Goal: Transaction & Acquisition: Purchase product/service

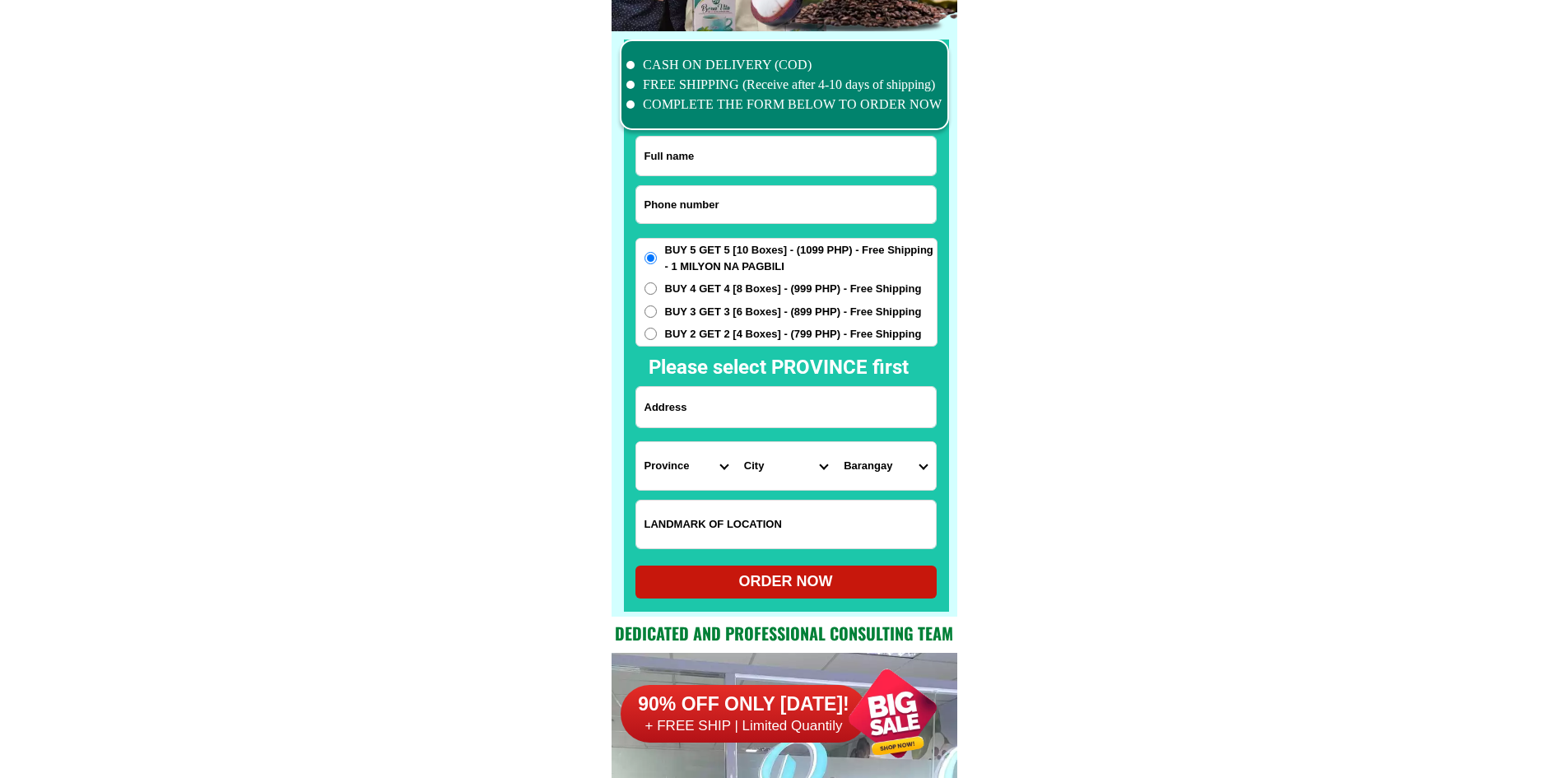
scroll to position [12802, 0]
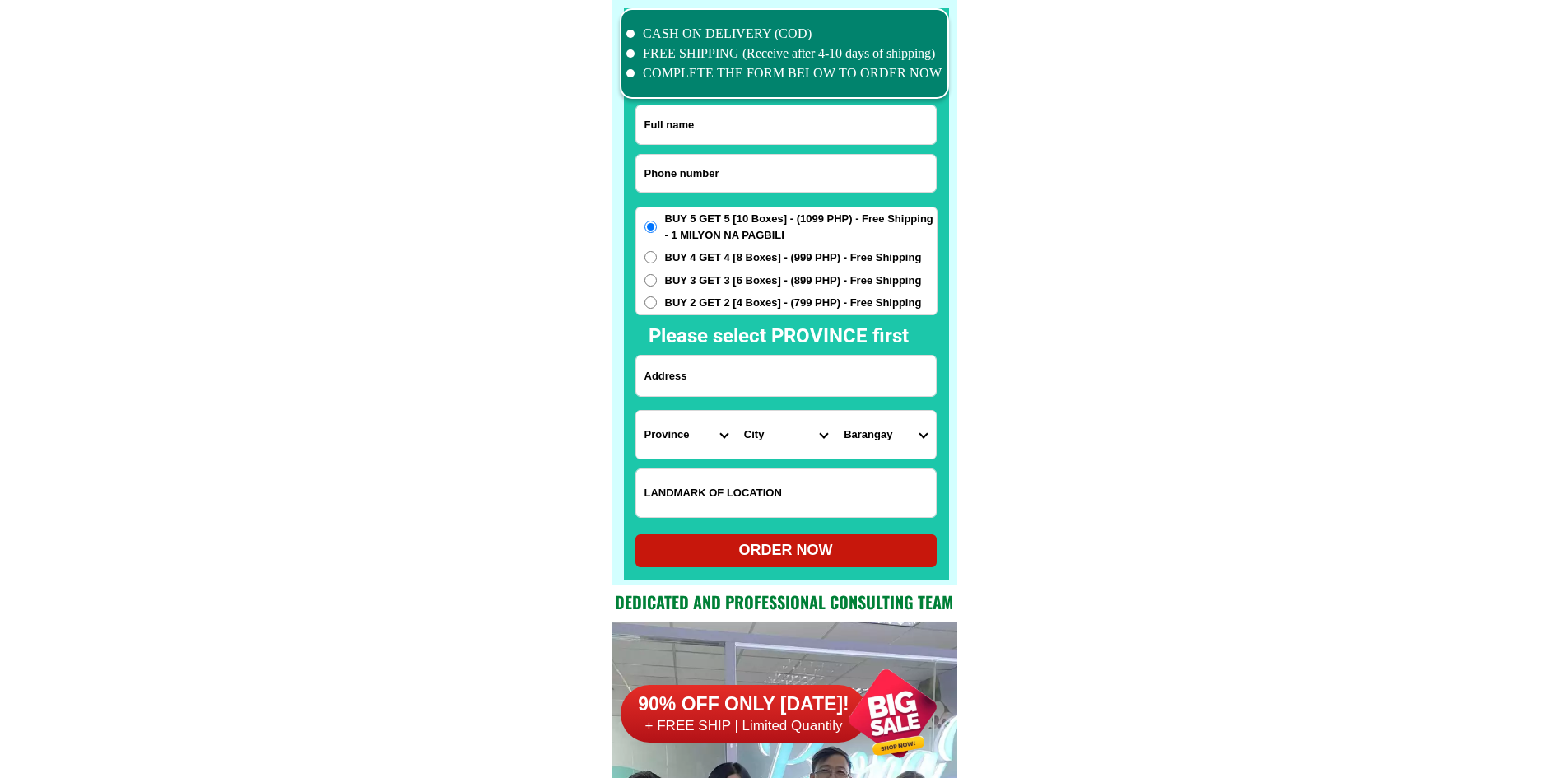
click at [771, 170] on input "Input phone_number" at bounding box center [785, 173] width 299 height 37
paste input "09517715916"
type input "09517715916"
drag, startPoint x: 721, startPoint y: 138, endPoint x: 652, endPoint y: 65, distance: 100.4
click at [721, 138] on input "Input full_name" at bounding box center [785, 124] width 299 height 38
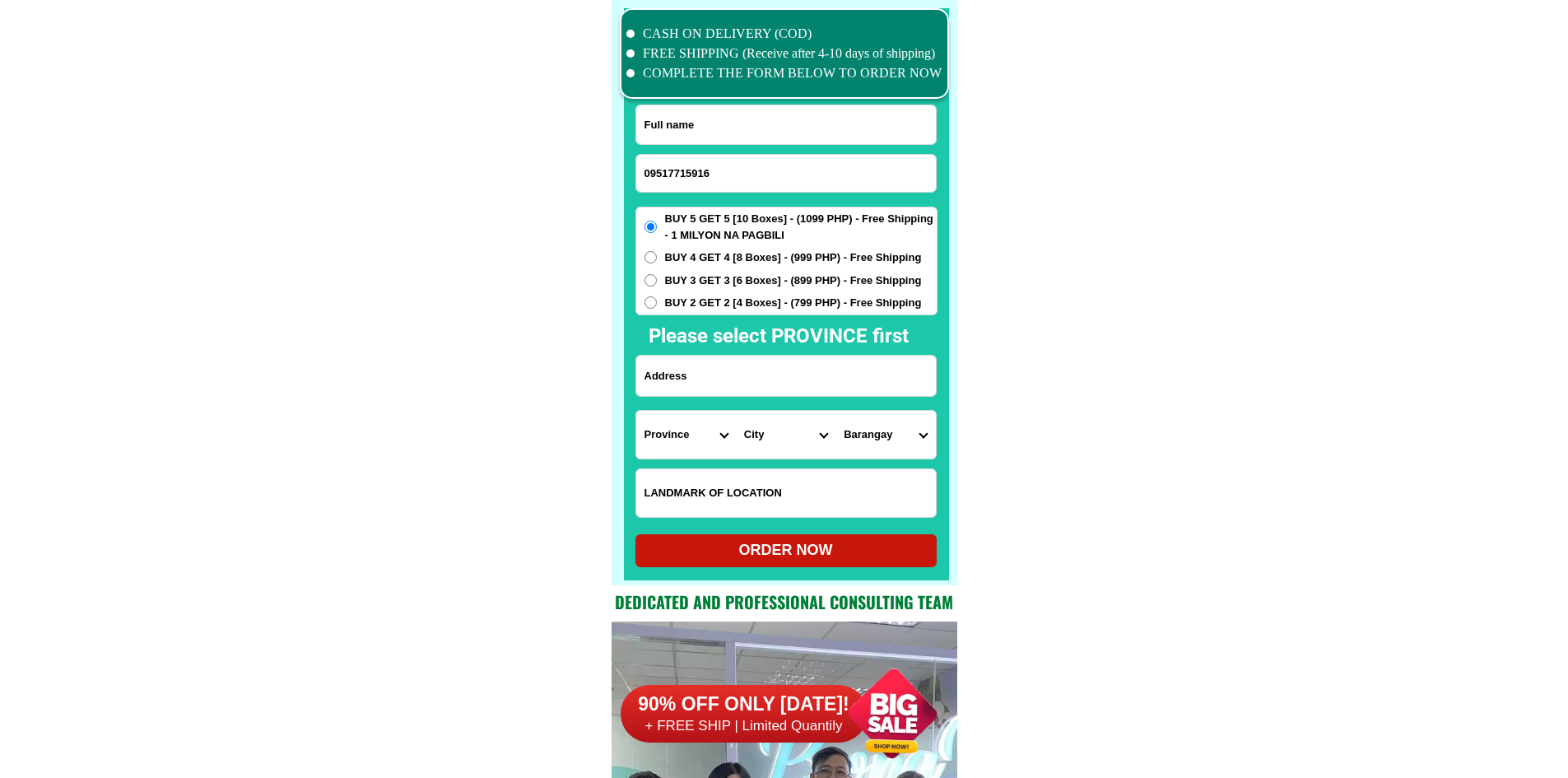
paste input "Amaia caseja"
type input "Amaia caseja"
drag, startPoint x: 776, startPoint y: 379, endPoint x: 665, endPoint y: 279, distance: 149.4
click at [776, 379] on input "Input address" at bounding box center [785, 375] width 299 height 40
paste input "1271 [PERSON_NAME] [GEOGRAPHIC_DATA] zambales [GEOGRAPHIC_DATA] 2200"
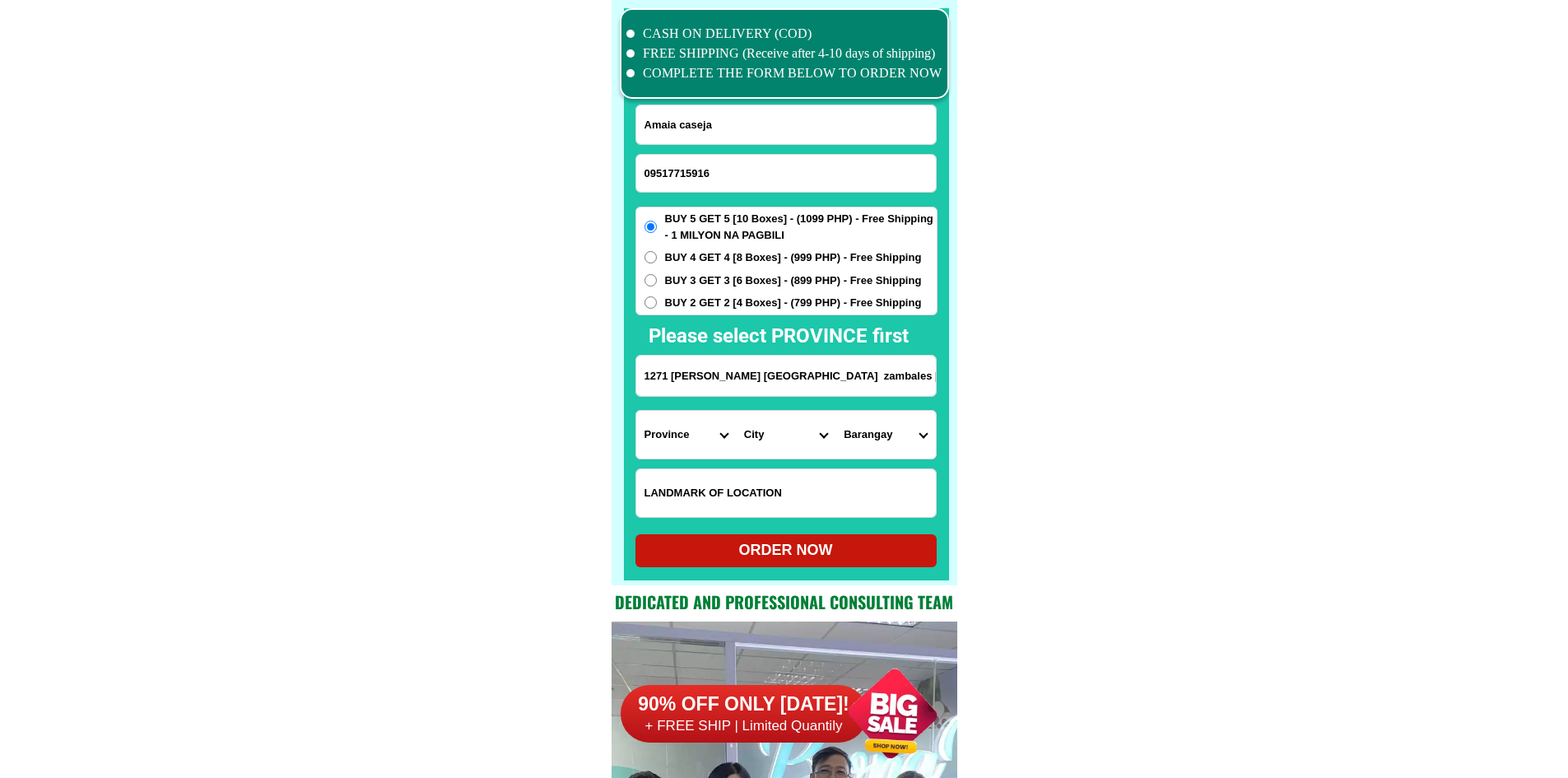
scroll to position [0, 16]
type input "1271 [PERSON_NAME] [GEOGRAPHIC_DATA] zambales [GEOGRAPHIC_DATA] 2200"
click at [705, 430] on select "Province [GEOGRAPHIC_DATA] [GEOGRAPHIC_DATA][PERSON_NAME][GEOGRAPHIC_DATA][GEOG…" at bounding box center [685, 434] width 99 height 47
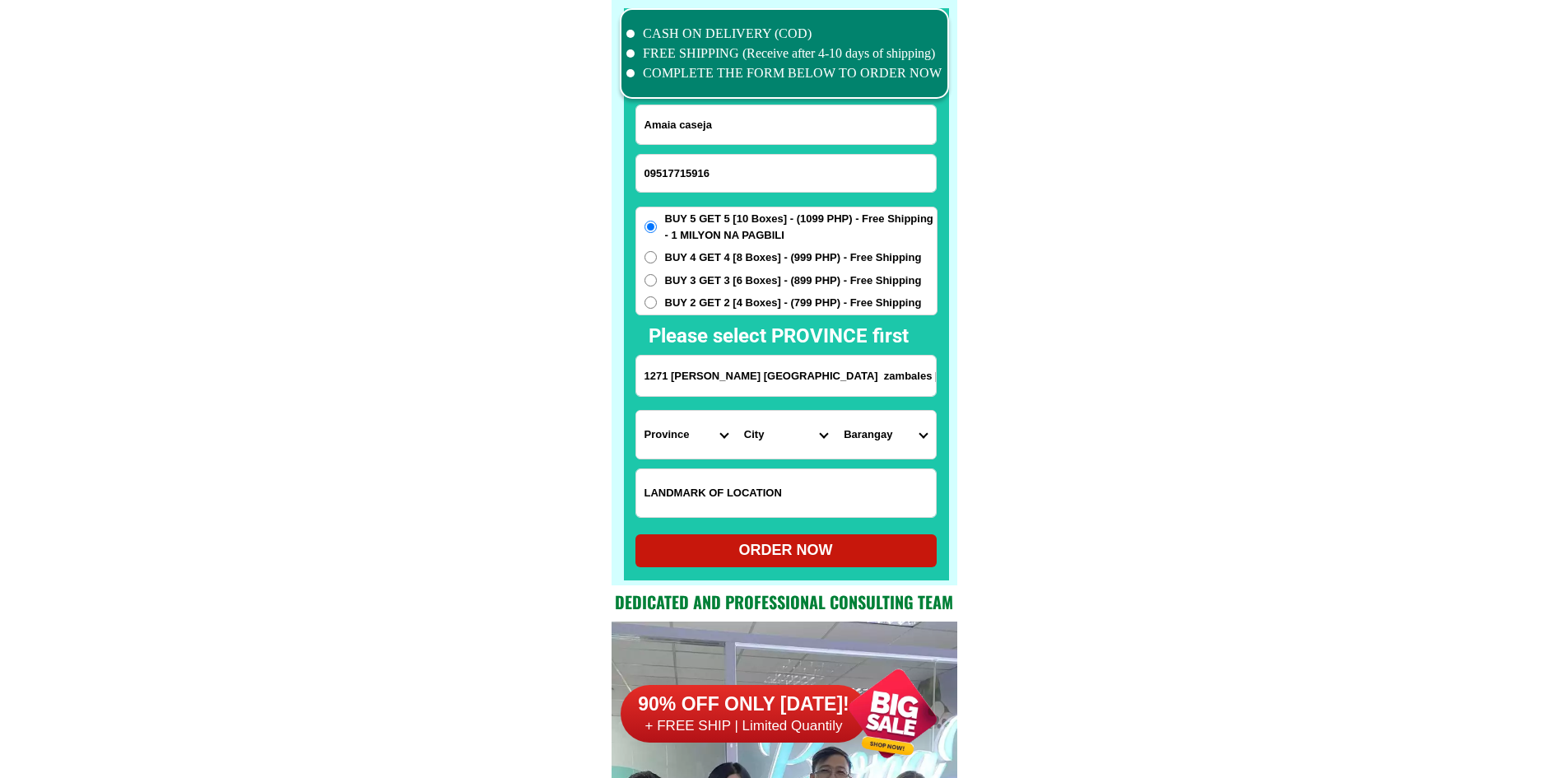
select select "63_803"
drag, startPoint x: 1251, startPoint y: 505, endPoint x: 1213, endPoint y: 505, distance: 38.0
click at [788, 440] on select "City Botolan [GEOGRAPHIC_DATA] [PERSON_NAME] [GEOGRAPHIC_DATA] [GEOGRAPHIC_DATA…" at bounding box center [785, 434] width 99 height 47
select select "63_8032327"
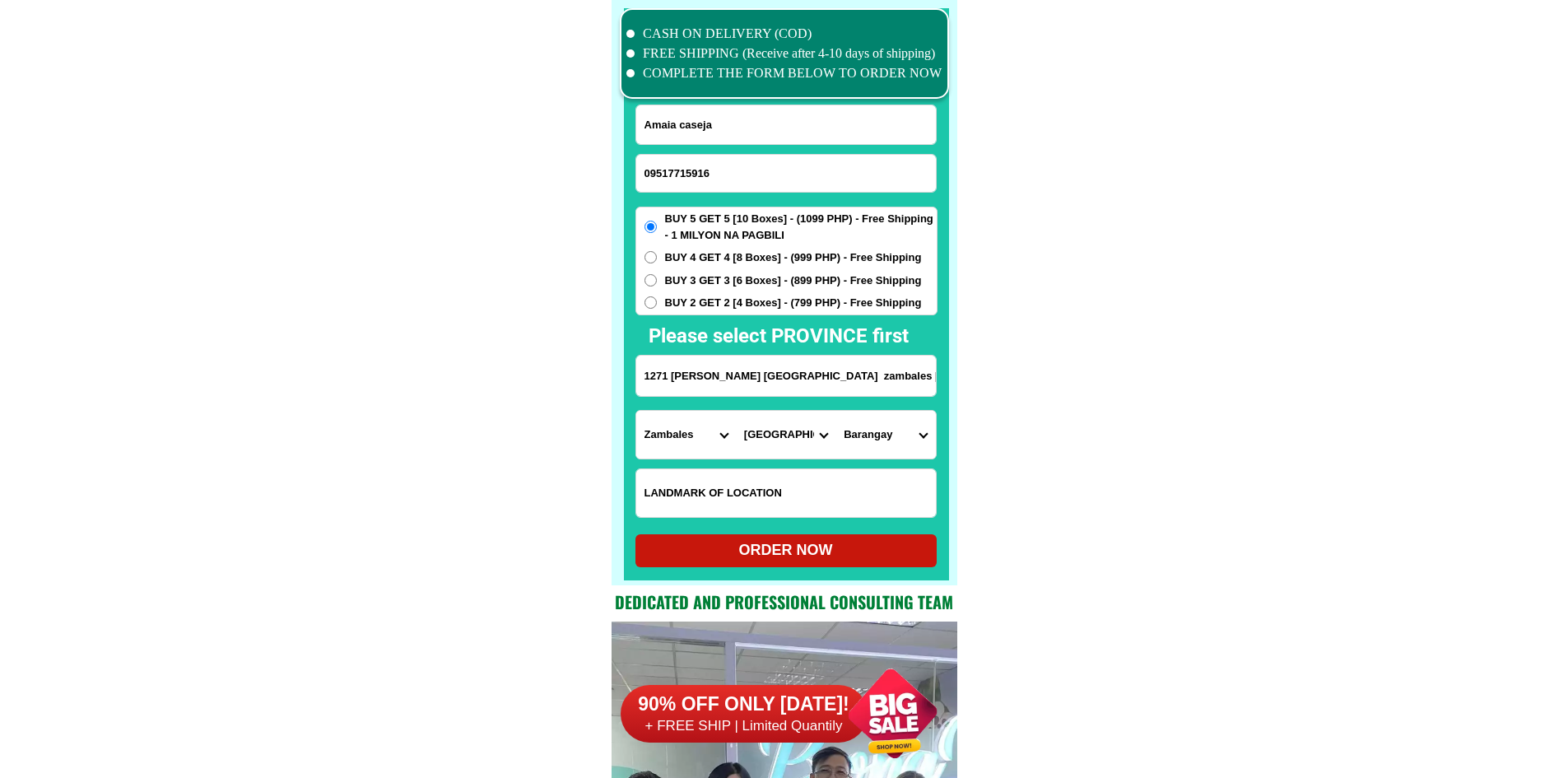
drag, startPoint x: 1065, startPoint y: 461, endPoint x: 1053, endPoint y: 461, distance: 12.0
click at [857, 423] on select "Barangay Asinan Banicain [PERSON_NAME][GEOGRAPHIC_DATA]-[GEOGRAPHIC_DATA] tapin…" at bounding box center [885, 434] width 99 height 47
click at [868, 436] on select "Barangay Asinan Banicain [PERSON_NAME][GEOGRAPHIC_DATA]-[GEOGRAPHIC_DATA] tapin…" at bounding box center [885, 434] width 99 height 47
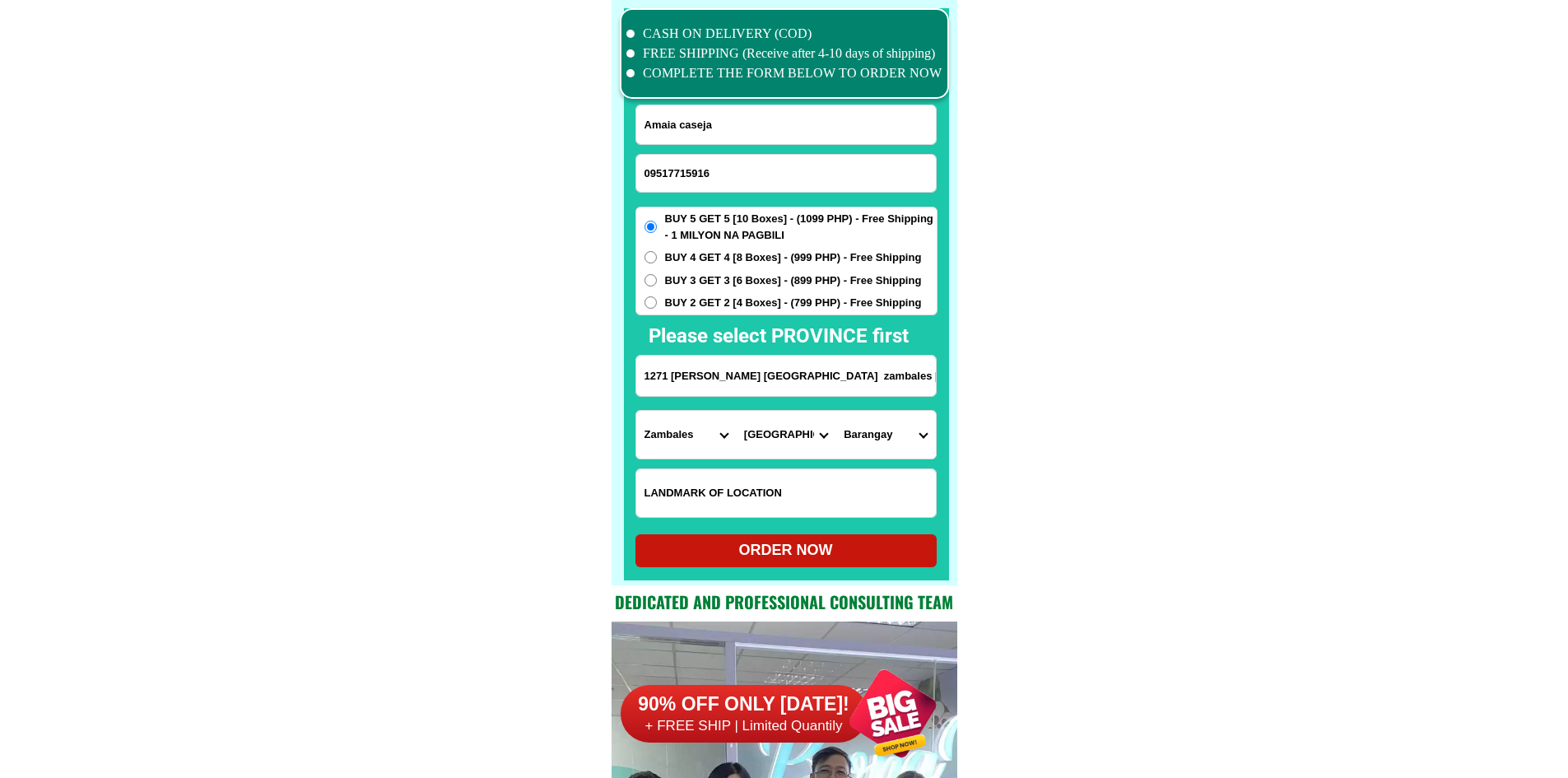
click at [868, 436] on select "Barangay Asinan Banicain [PERSON_NAME][GEOGRAPHIC_DATA]-[GEOGRAPHIC_DATA] tapin…" at bounding box center [885, 434] width 99 height 47
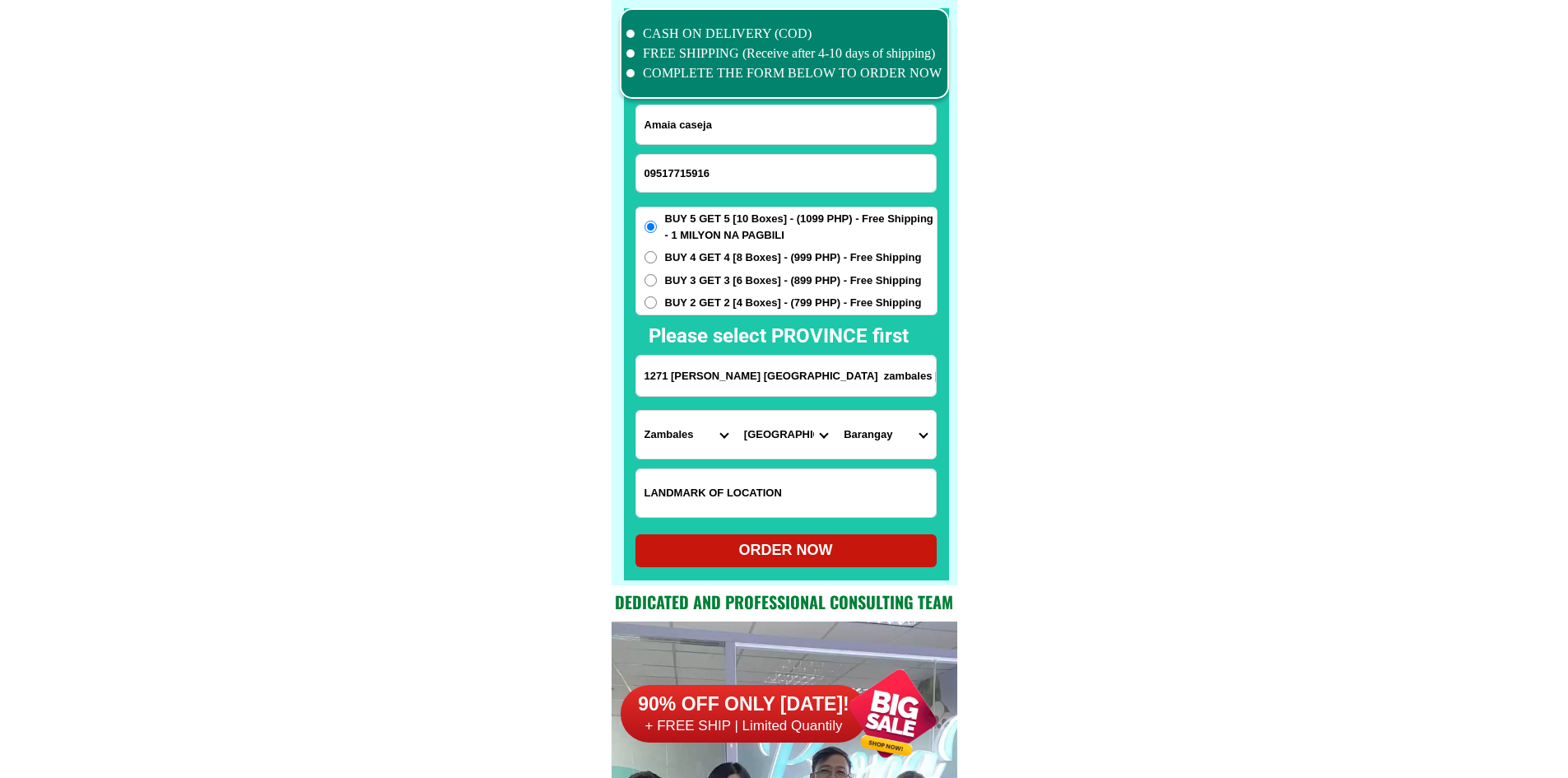
click at [868, 436] on select "Barangay Asinan Banicain [PERSON_NAME][GEOGRAPHIC_DATA]-[GEOGRAPHIC_DATA] tapin…" at bounding box center [885, 434] width 99 height 47
drag, startPoint x: 867, startPoint y: 382, endPoint x: 1067, endPoint y: 391, distance: 200.2
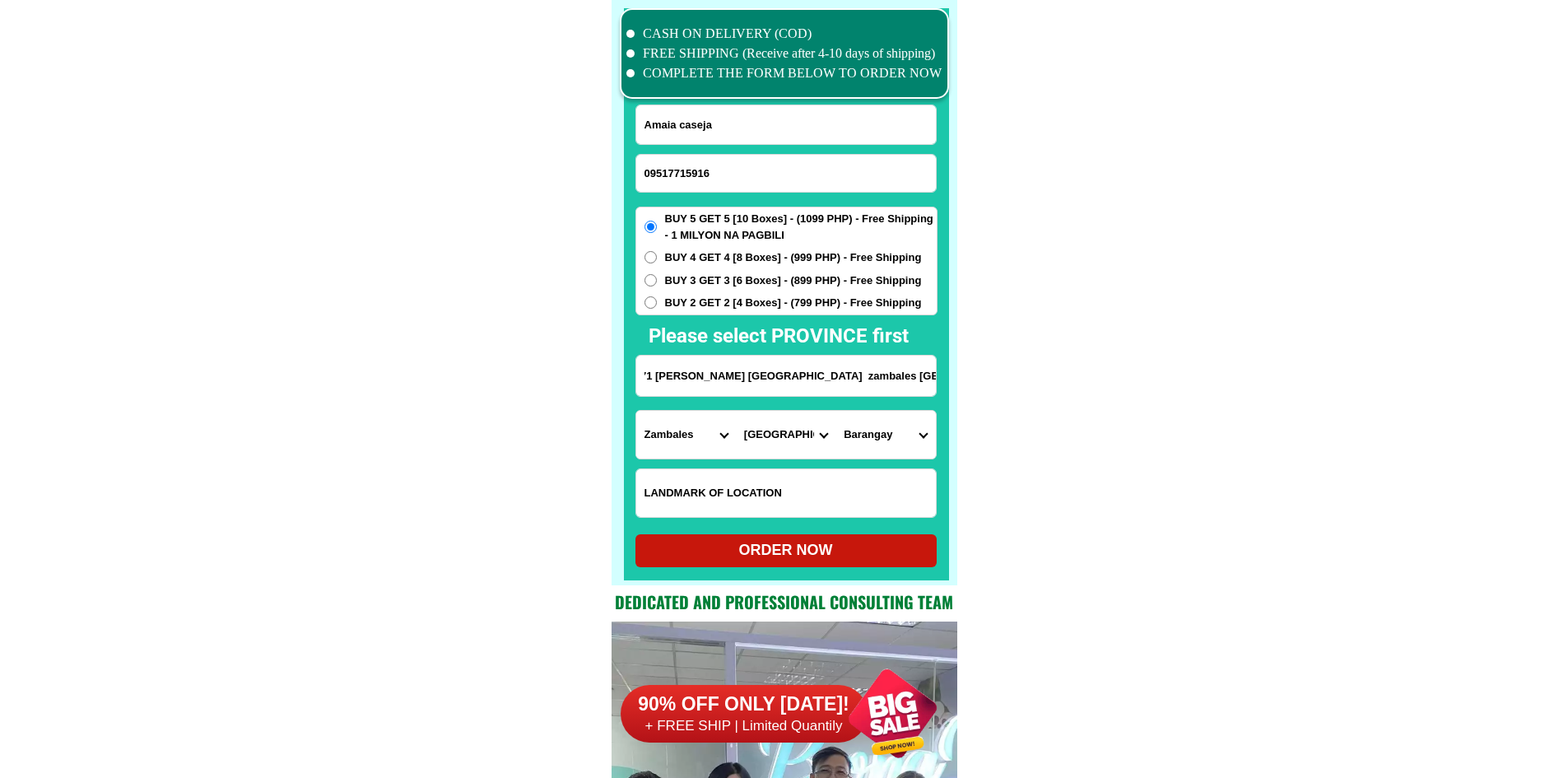
click at [880, 437] on select "Barangay Asinan Banicain [PERSON_NAME][GEOGRAPHIC_DATA]-[GEOGRAPHIC_DATA] tapin…" at bounding box center [885, 434] width 99 height 47
click at [808, 358] on input "1271 [PERSON_NAME] [GEOGRAPHIC_DATA] zambales [GEOGRAPHIC_DATA] 2200" at bounding box center [785, 375] width 299 height 40
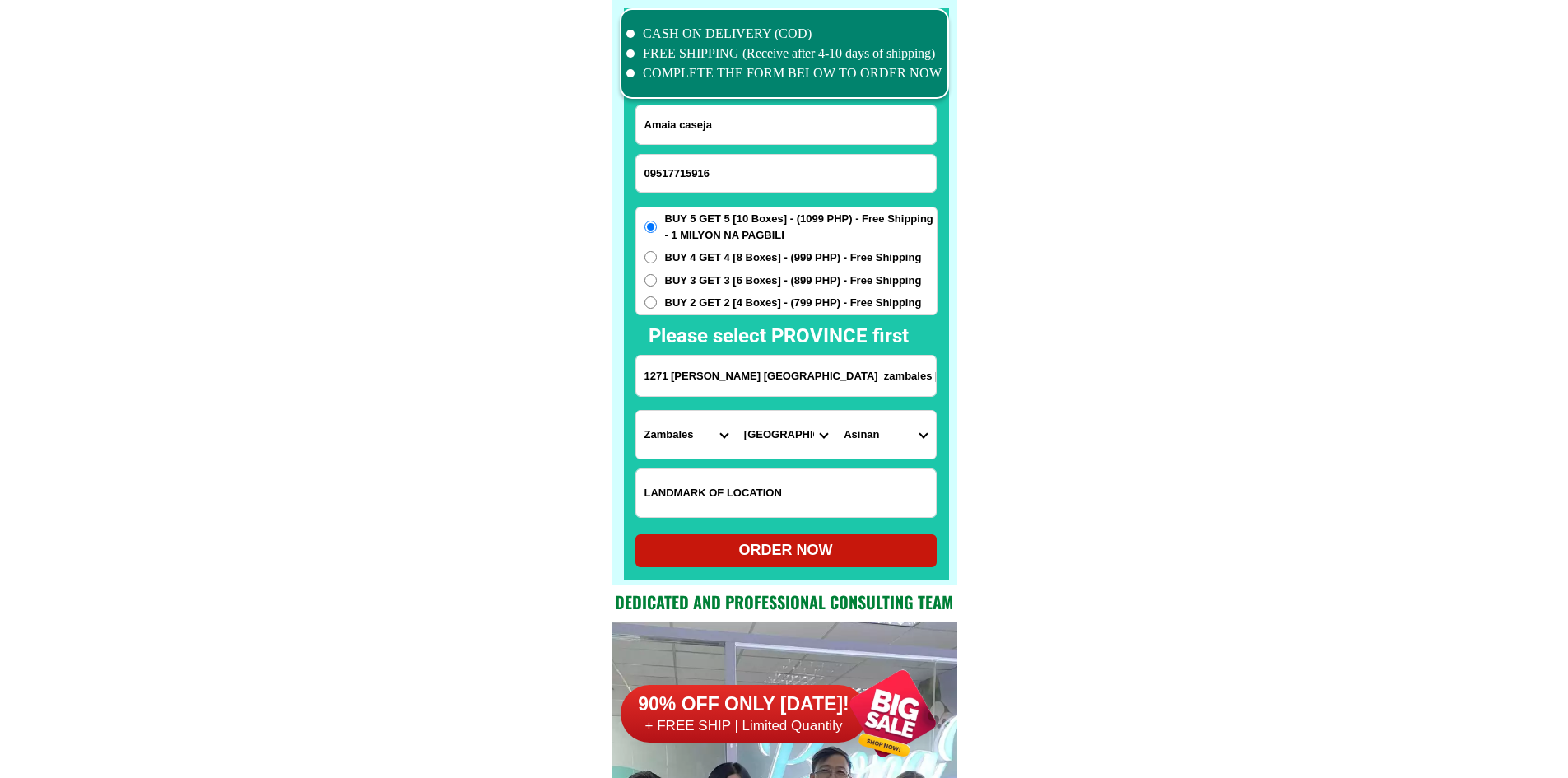
click at [870, 441] on select "Barangay Asinan Banicain [PERSON_NAME][GEOGRAPHIC_DATA]-[GEOGRAPHIC_DATA] tapin…" at bounding box center [885, 434] width 99 height 47
select select "63_80323279775"
click at [836, 411] on select "Barangay Asinan Banicain [PERSON_NAME][GEOGRAPHIC_DATA]-[GEOGRAPHIC_DATA] tapin…" at bounding box center [885, 434] width 99 height 47
click at [876, 553] on div "ORDER NOW" at bounding box center [786, 551] width 301 height 23
type input "1271 [PERSON_NAME] [GEOGRAPHIC_DATA] zambales [GEOGRAPHIC_DATA] 2200"
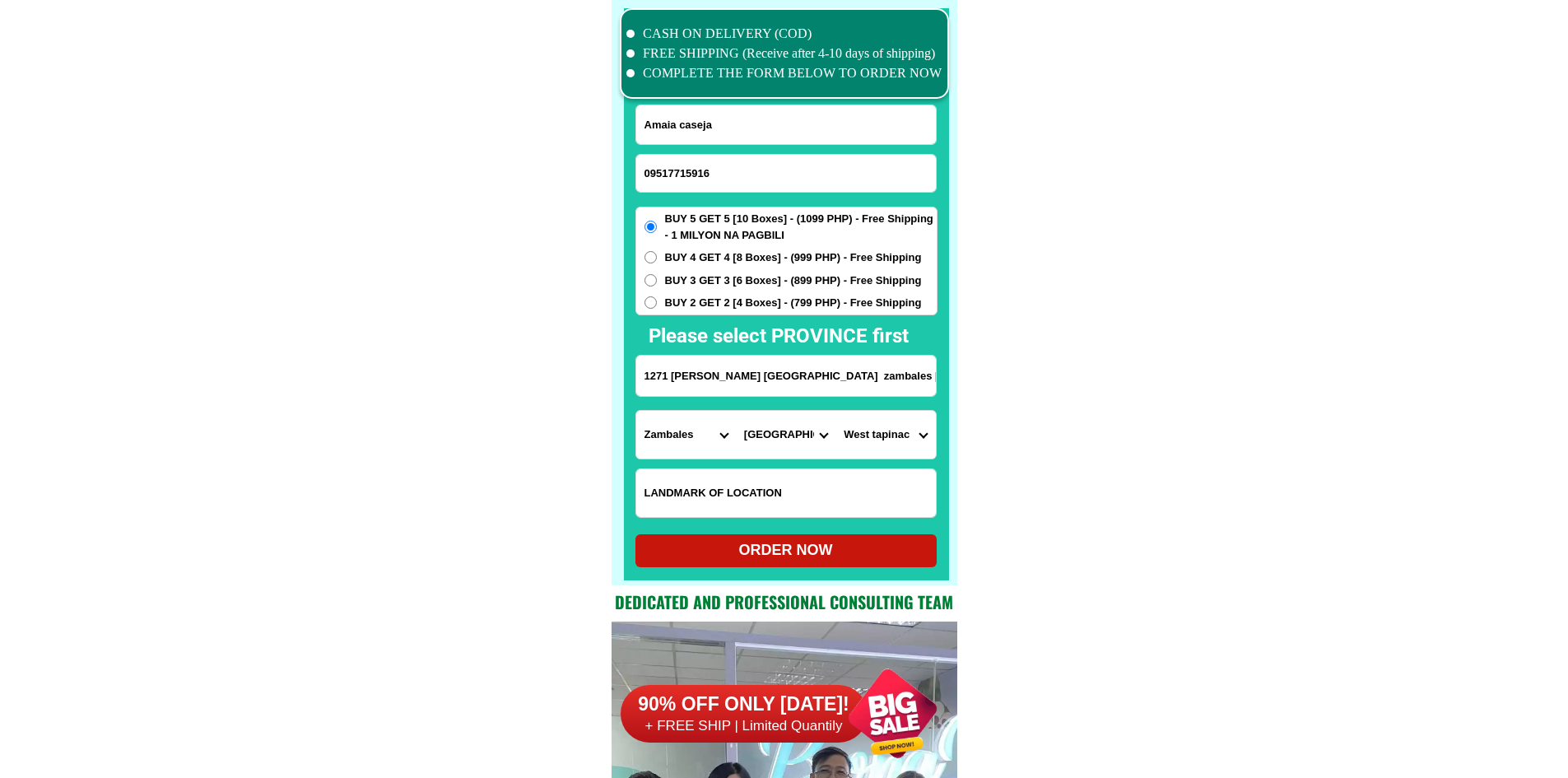
radio input "true"
click at [718, 294] on div "BUY 5 GET 5 [10 Boxes] - (1099 PHP) - Free Shipping - 1 MILYON NA PAGBILI BUY 4…" at bounding box center [786, 261] width 302 height 108
click at [719, 299] on span "BUY 2 GET 2 [4 Boxes] - (799 PHP) - Free Shipping" at bounding box center [793, 302] width 257 height 17
click at [657, 299] on input "BUY 2 GET 2 [4 Boxes] - (799 PHP) - Free Shipping" at bounding box center [651, 302] width 13 height 13
radio input "true"
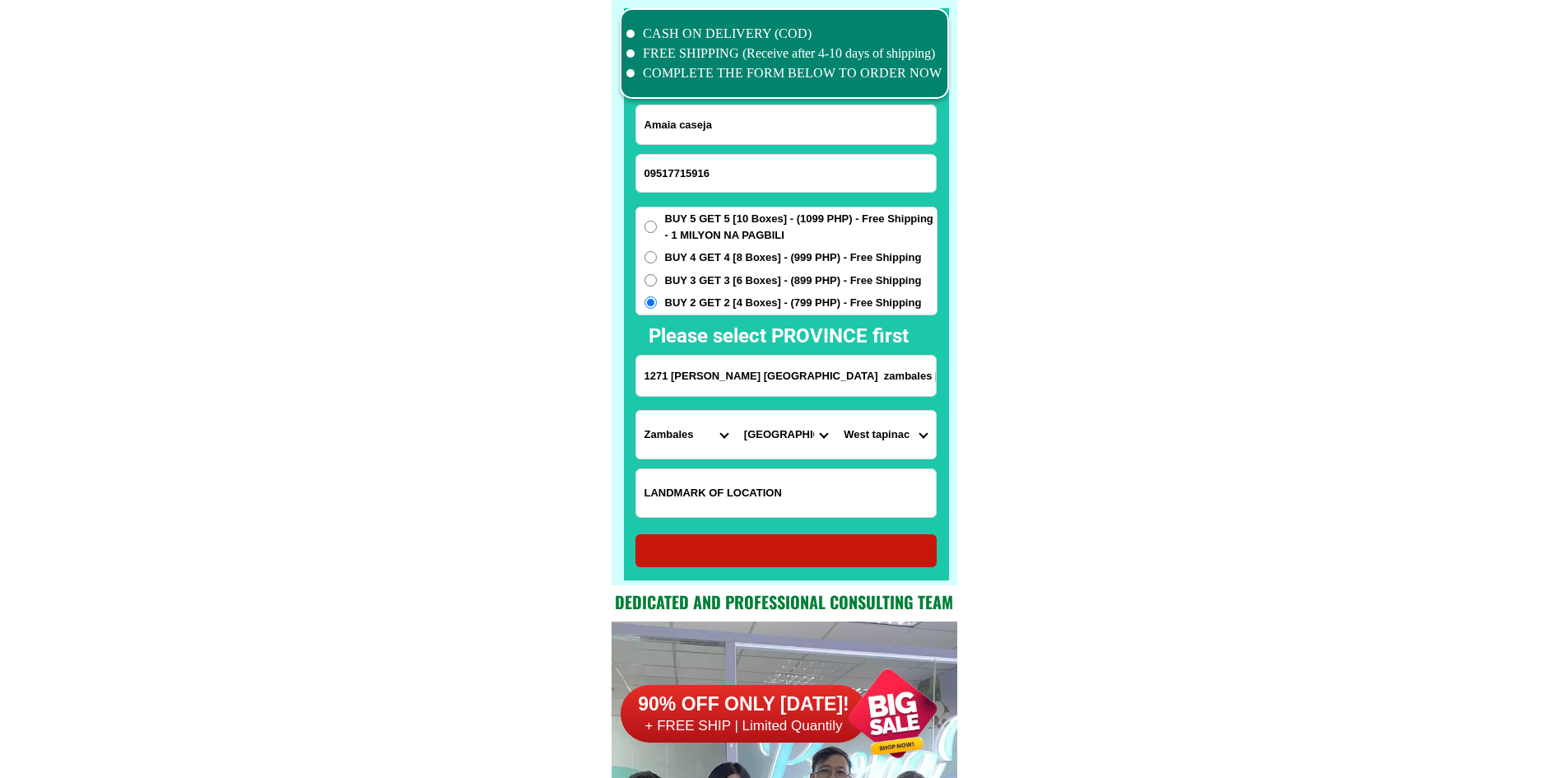
radio input "true"
click at [720, 299] on span "BUY 2 GET 2 [4 Boxes] - (799 PHP) - Free Shipping" at bounding box center [793, 302] width 257 height 17
click at [657, 299] on input "BUY 2 GET 2 [4 Boxes] - (799 PHP) - Free Shipping" at bounding box center [651, 302] width 13 height 13
radio input "true"
click at [782, 167] on input "Input phone_number" at bounding box center [785, 173] width 299 height 37
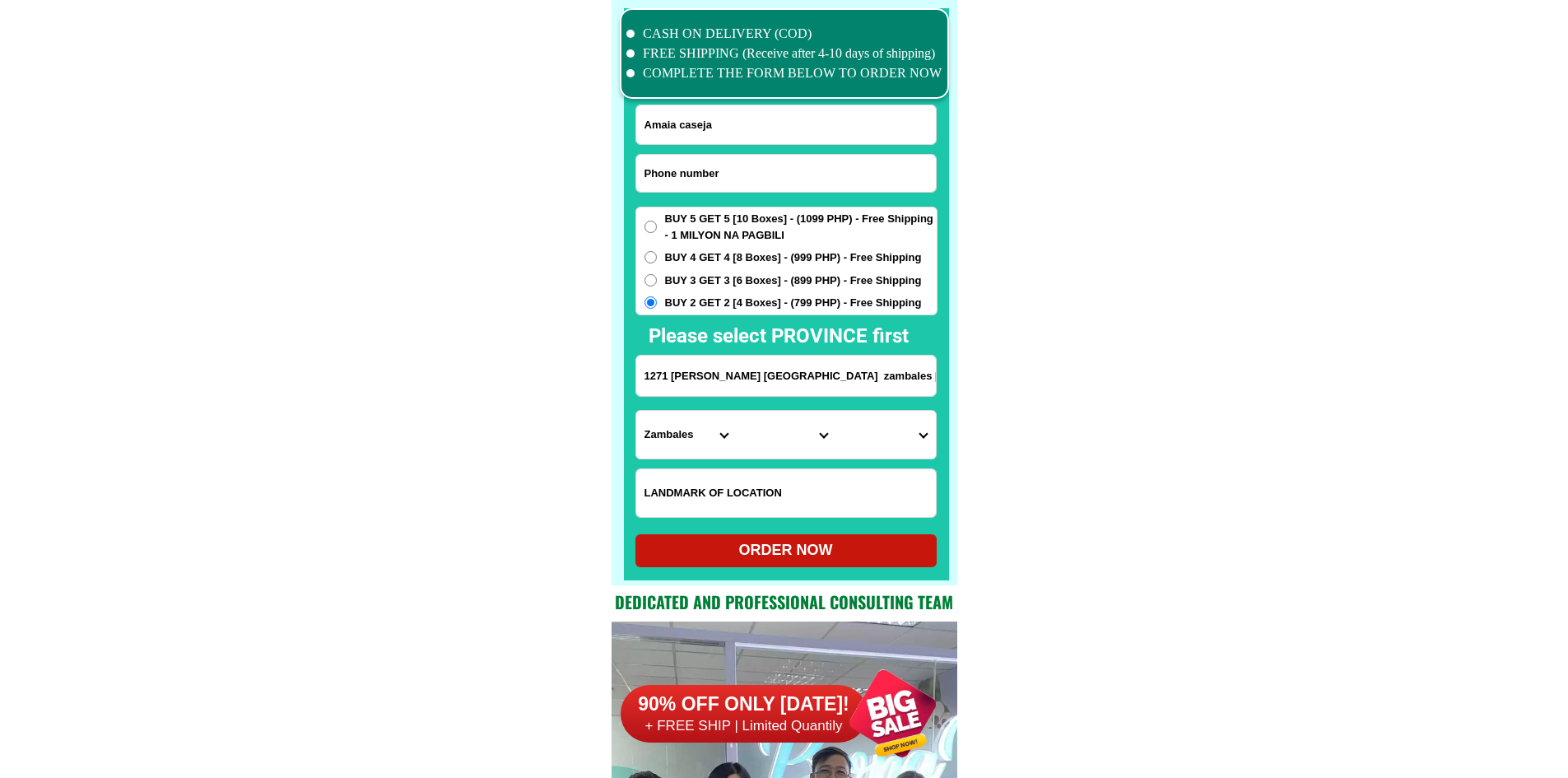
paste input "09704490116"
type input "09704490116"
click at [667, 128] on input "Input full_name" at bounding box center [785, 124] width 299 height 38
paste input "[PERSON_NAME]Matunog"
type input "[PERSON_NAME]Matunog"
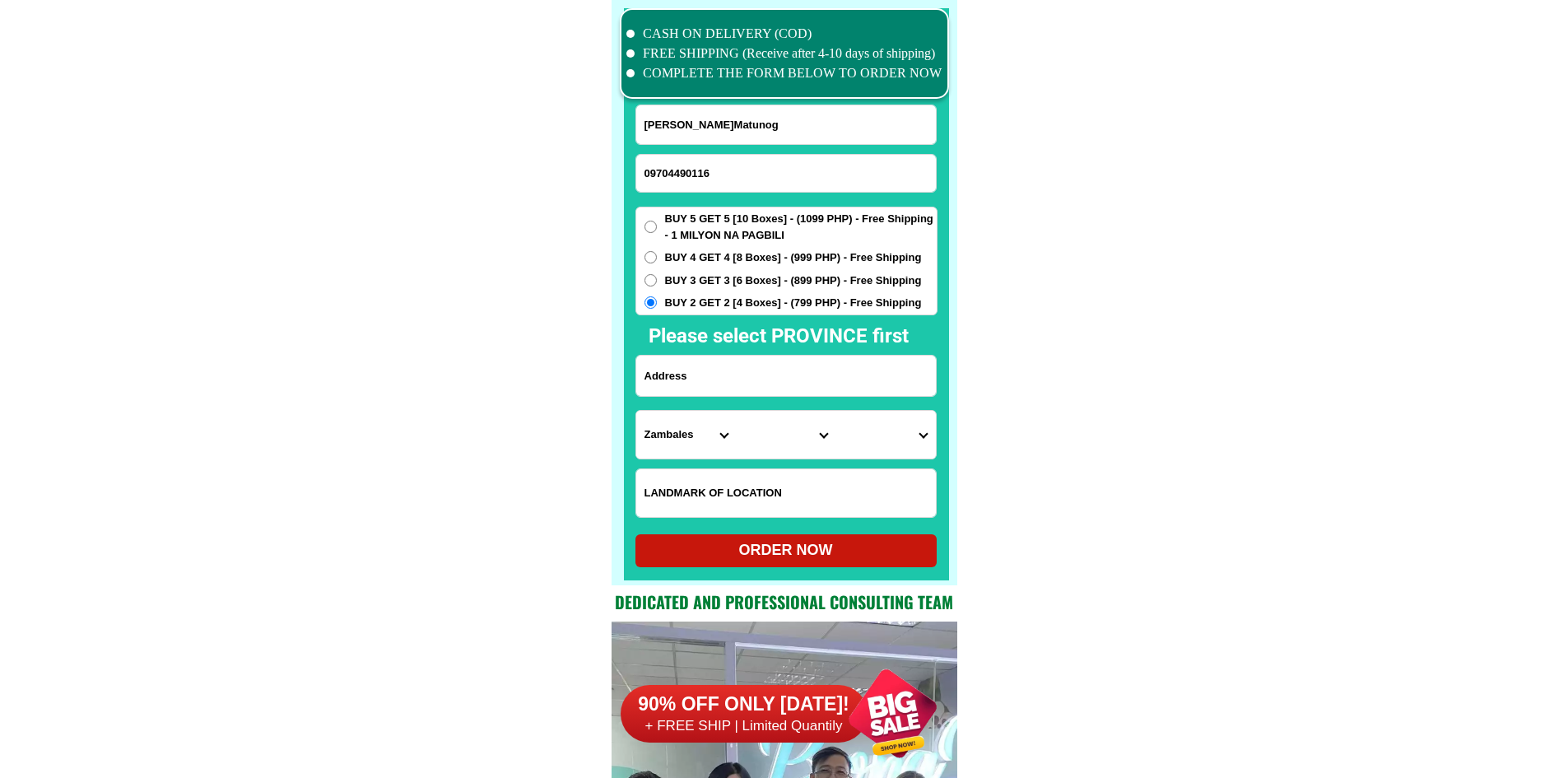
click at [806, 377] on input "Input address" at bounding box center [785, 375] width 299 height 40
paste input "[STREET_ADDRESS][PERSON_NAME] near barangay,"
type input "[STREET_ADDRESS][PERSON_NAME] near barangay,"
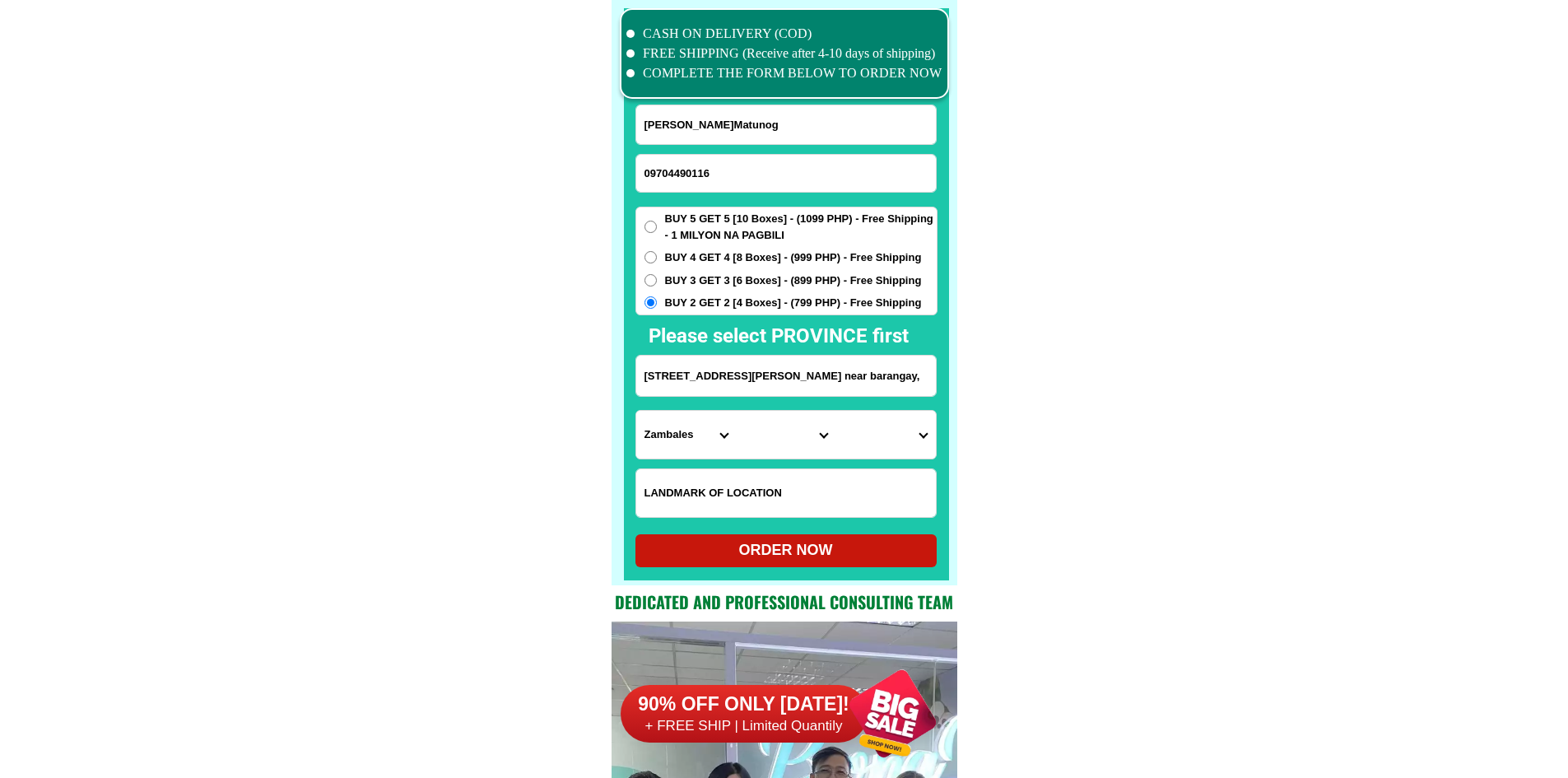
click at [738, 231] on span "BUY 5 GET 5 [10 Boxes] - (1099 PHP) - Free Shipping - 1 MILYON NA PAGBILI" at bounding box center [801, 227] width 272 height 32
click at [657, 231] on input "BUY 5 GET 5 [10 Boxes] - (1099 PHP) - Free Shipping - 1 MILYON NA PAGBILI" at bounding box center [651, 227] width 13 height 13
radio input "true"
drag, startPoint x: 1177, startPoint y: 411, endPoint x: 1033, endPoint y: 456, distance: 150.9
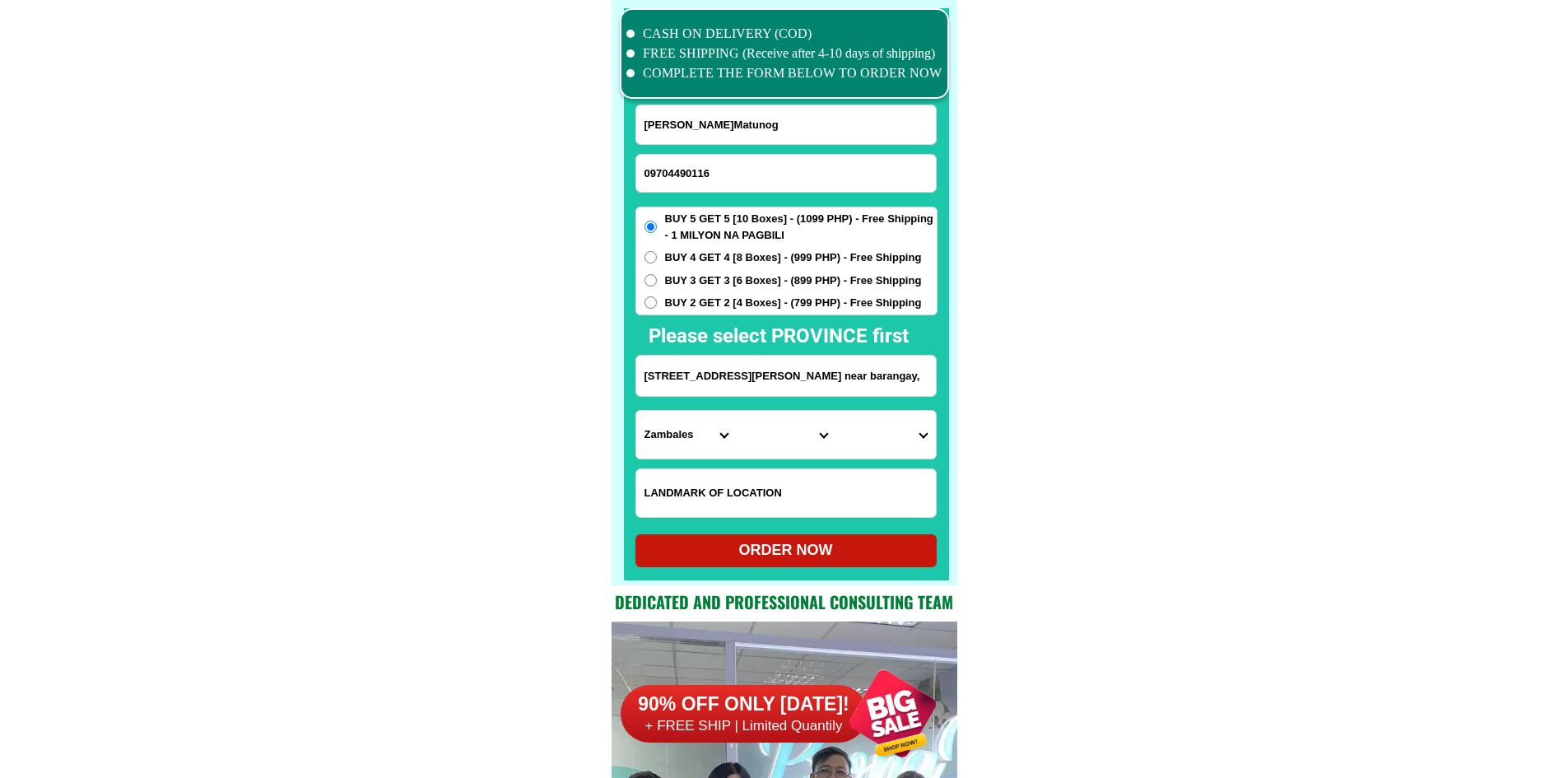
click at [704, 428] on select "Province [GEOGRAPHIC_DATA] [GEOGRAPHIC_DATA][PERSON_NAME][GEOGRAPHIC_DATA][GEOG…" at bounding box center [685, 434] width 99 height 47
select select "63_219"
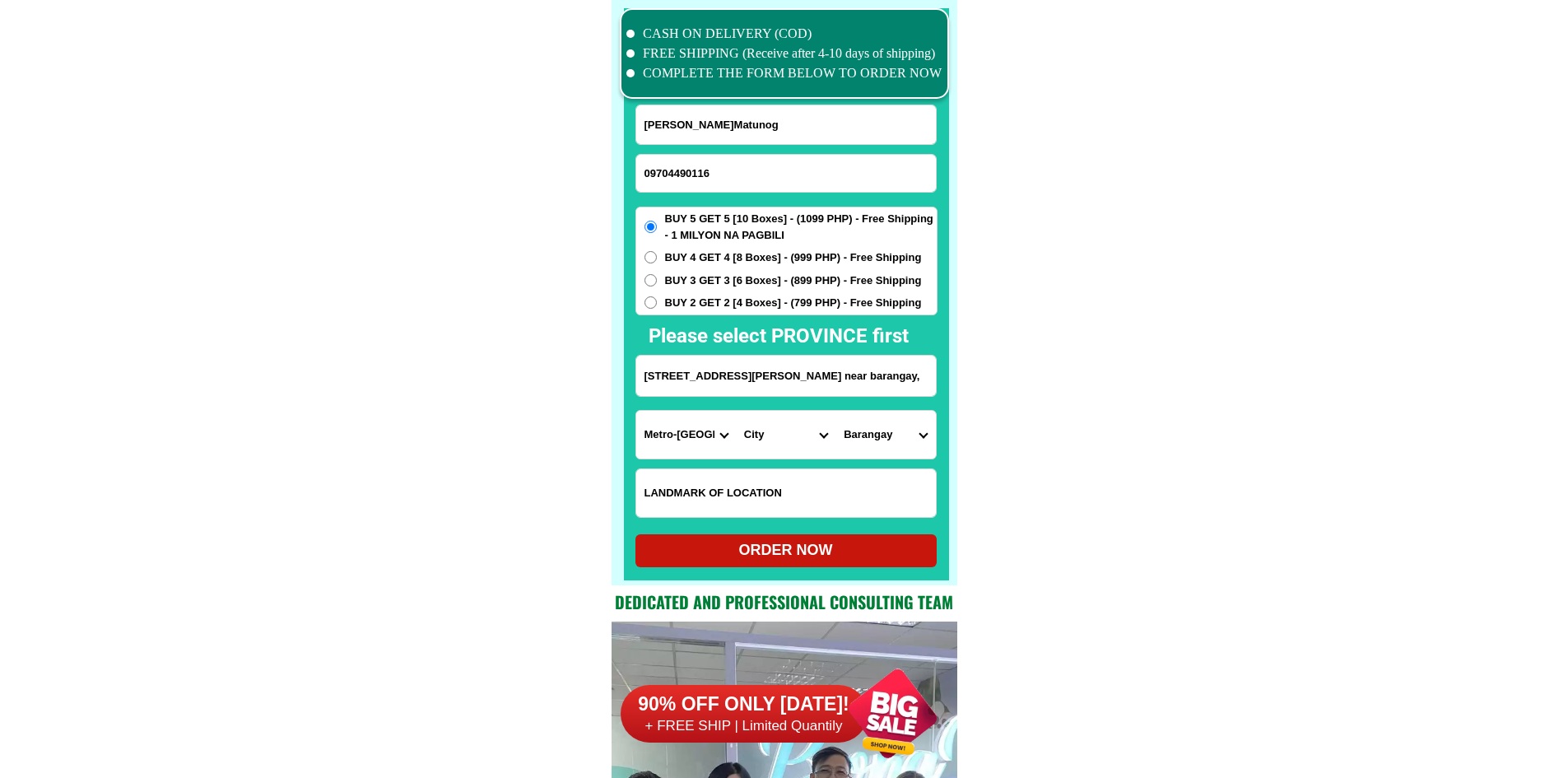
click at [766, 429] on select "City [GEOGRAPHIC_DATA] [GEOGRAPHIC_DATA] [GEOGRAPHIC_DATA] [GEOGRAPHIC_DATA]-ci…" at bounding box center [785, 434] width 99 height 47
